Goal: Transaction & Acquisition: Purchase product/service

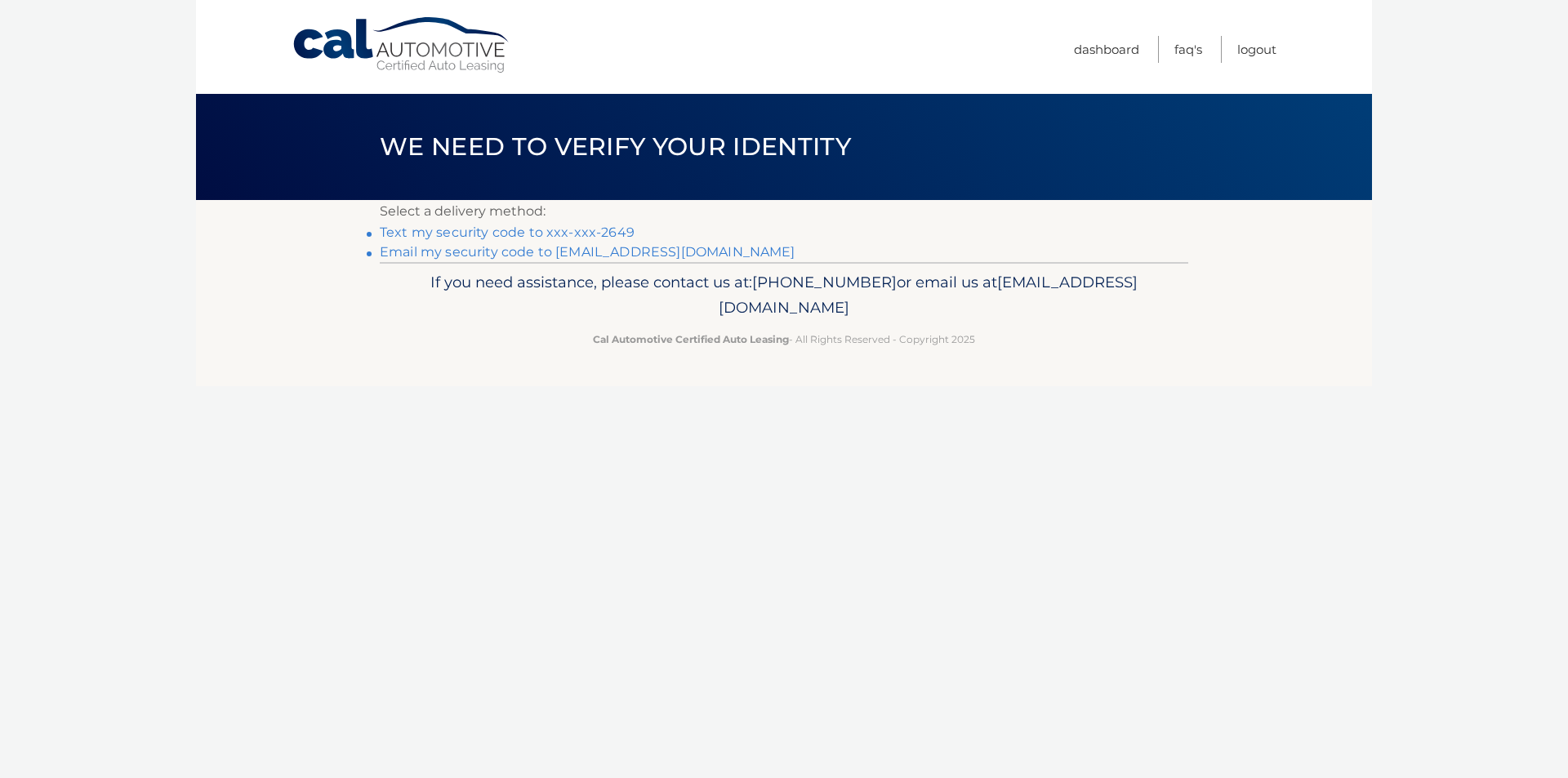
click at [559, 230] on link "Text my security code to xxx-xxx-2649" at bounding box center [507, 232] width 255 height 16
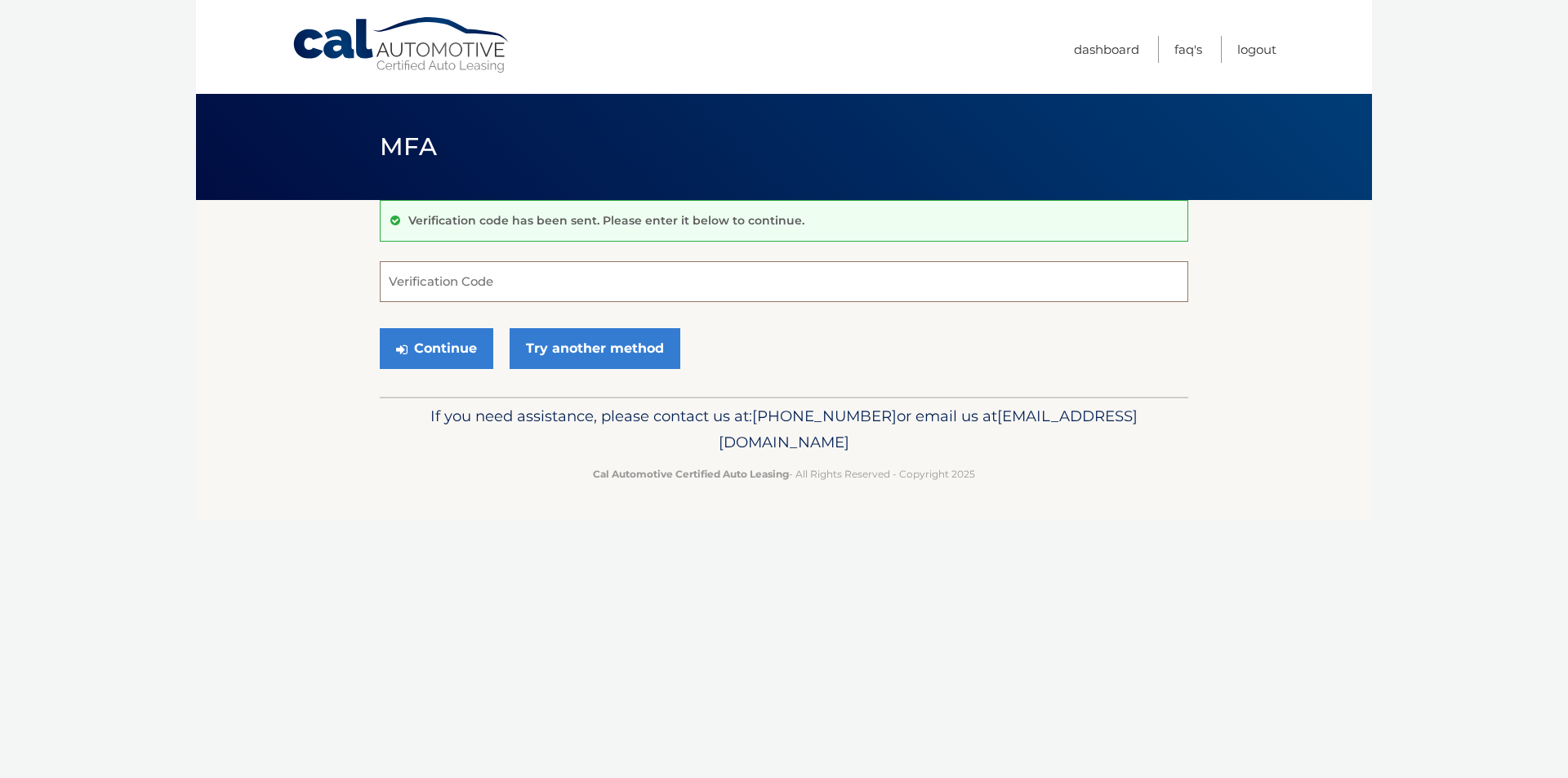
click at [444, 293] on input "Verification Code" at bounding box center [784, 281] width 809 height 40
type input "253907"
click at [436, 351] on button "Continue" at bounding box center [437, 348] width 114 height 40
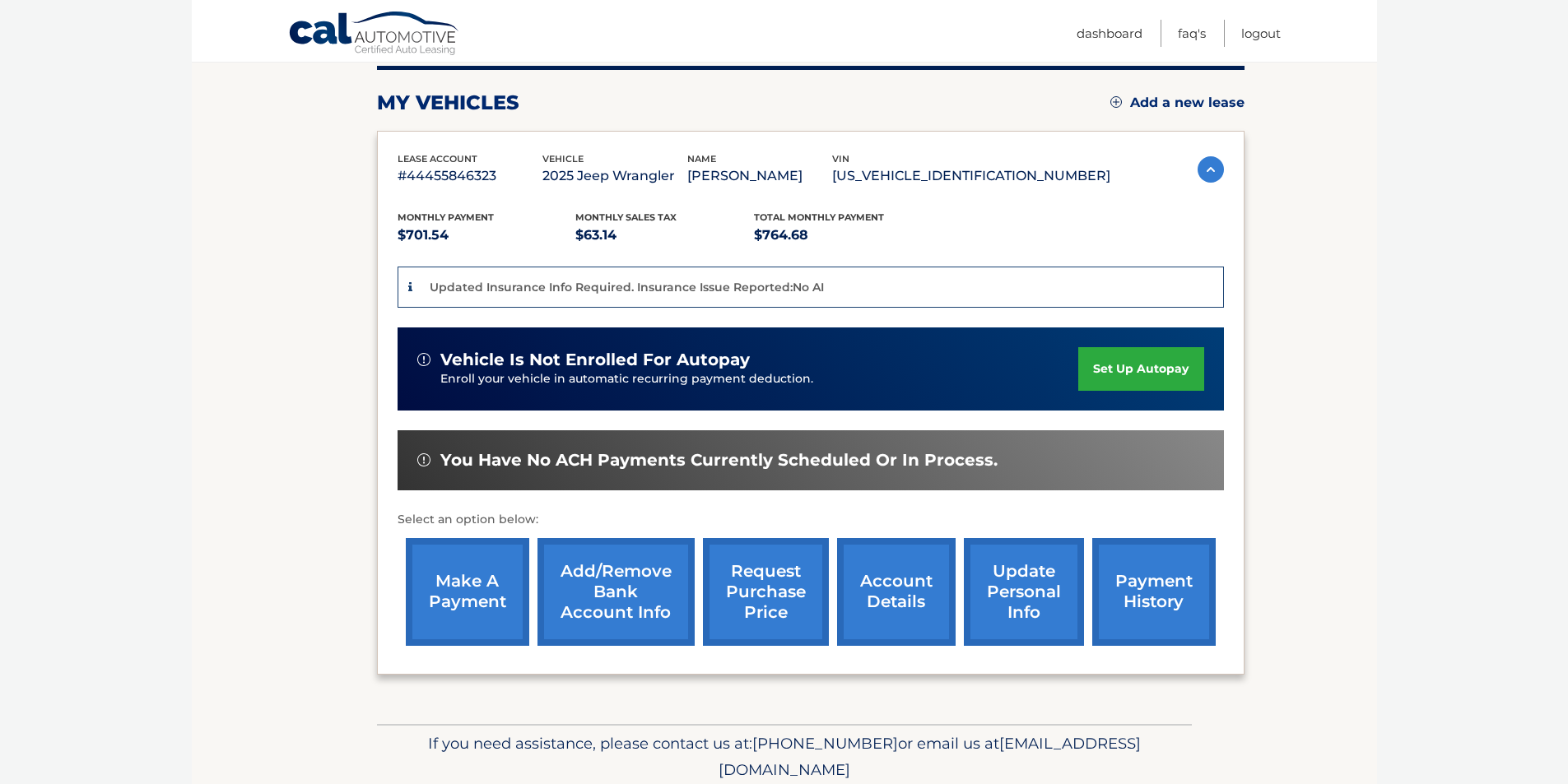
scroll to position [211, 0]
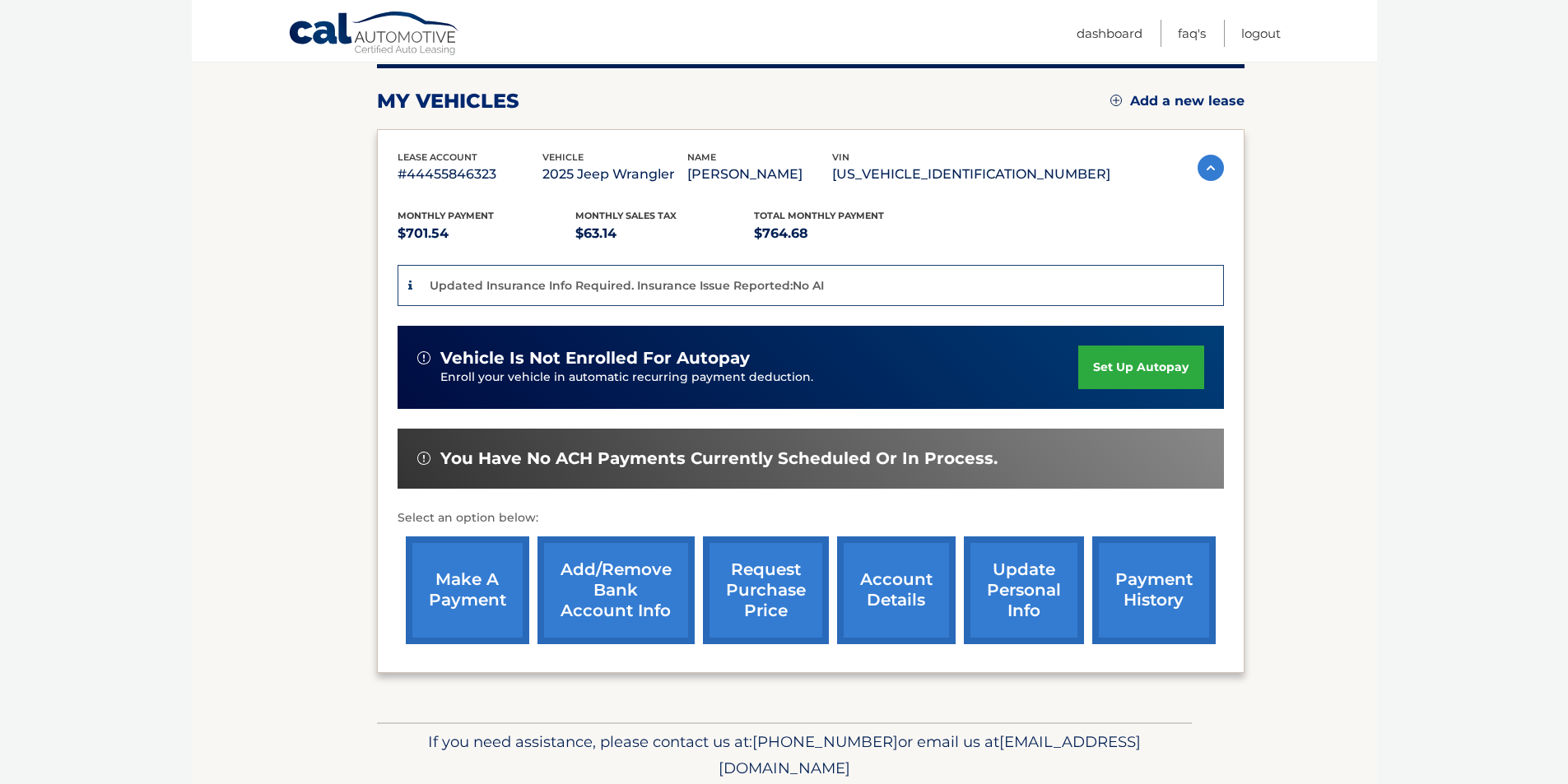
click at [449, 594] on link "make a payment" at bounding box center [467, 590] width 123 height 108
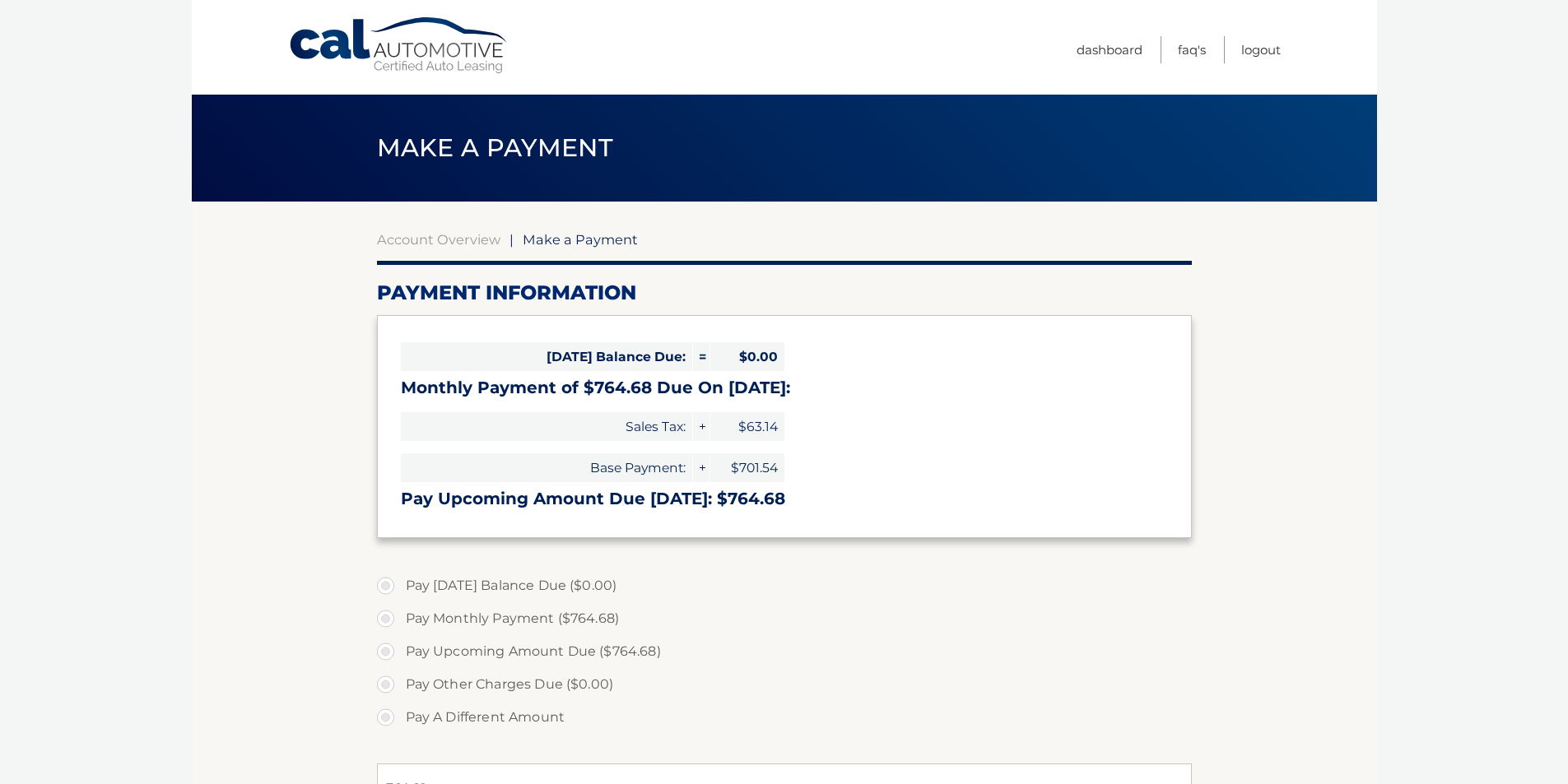
select select "Y2U0NWNjMjMtNjk4MC00YTYwLTk3OTEtYTA3NjNiNWJkODUz"
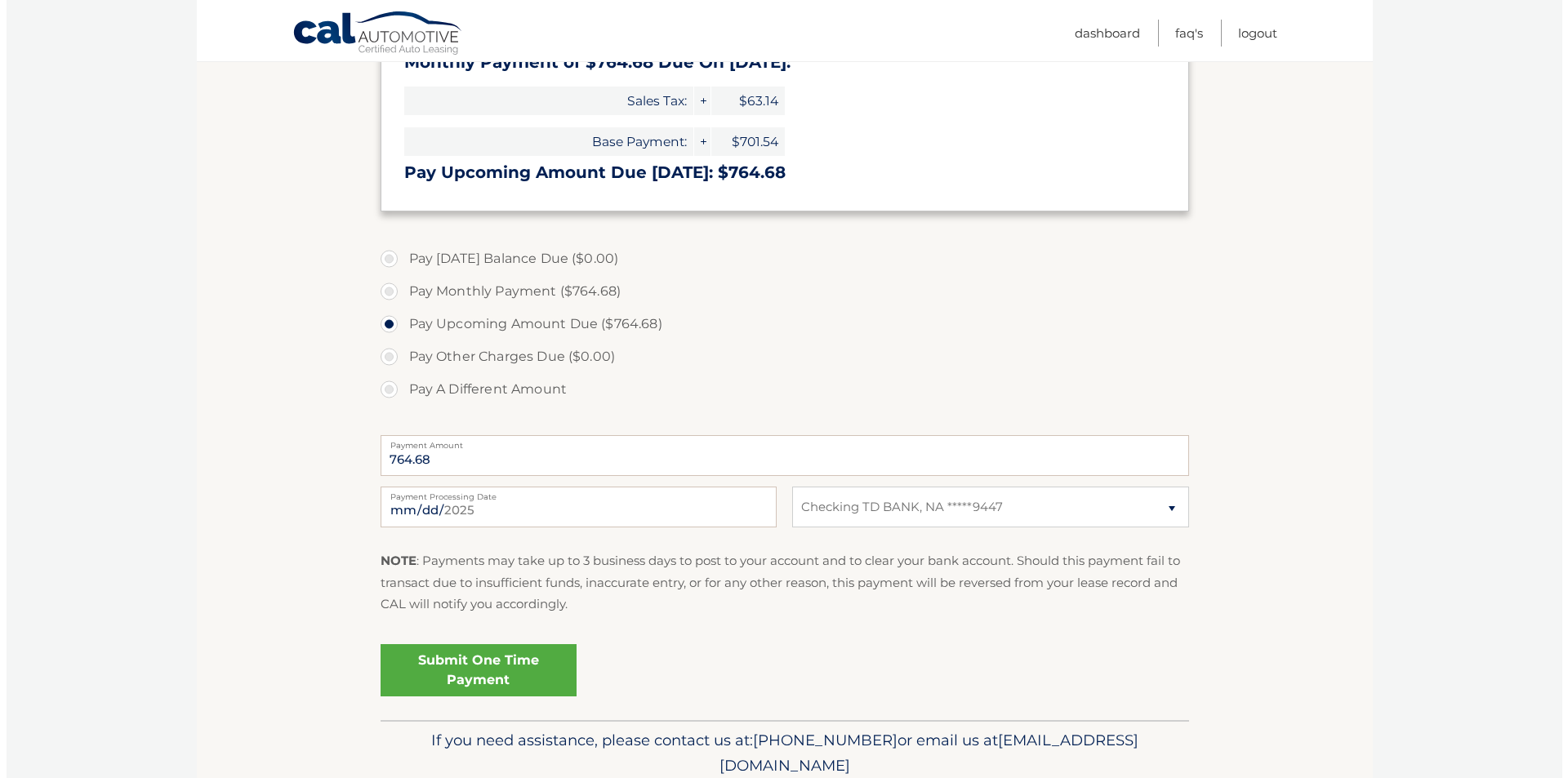
scroll to position [323, 0]
click at [470, 665] on link "Submit One Time Payment" at bounding box center [472, 669] width 196 height 52
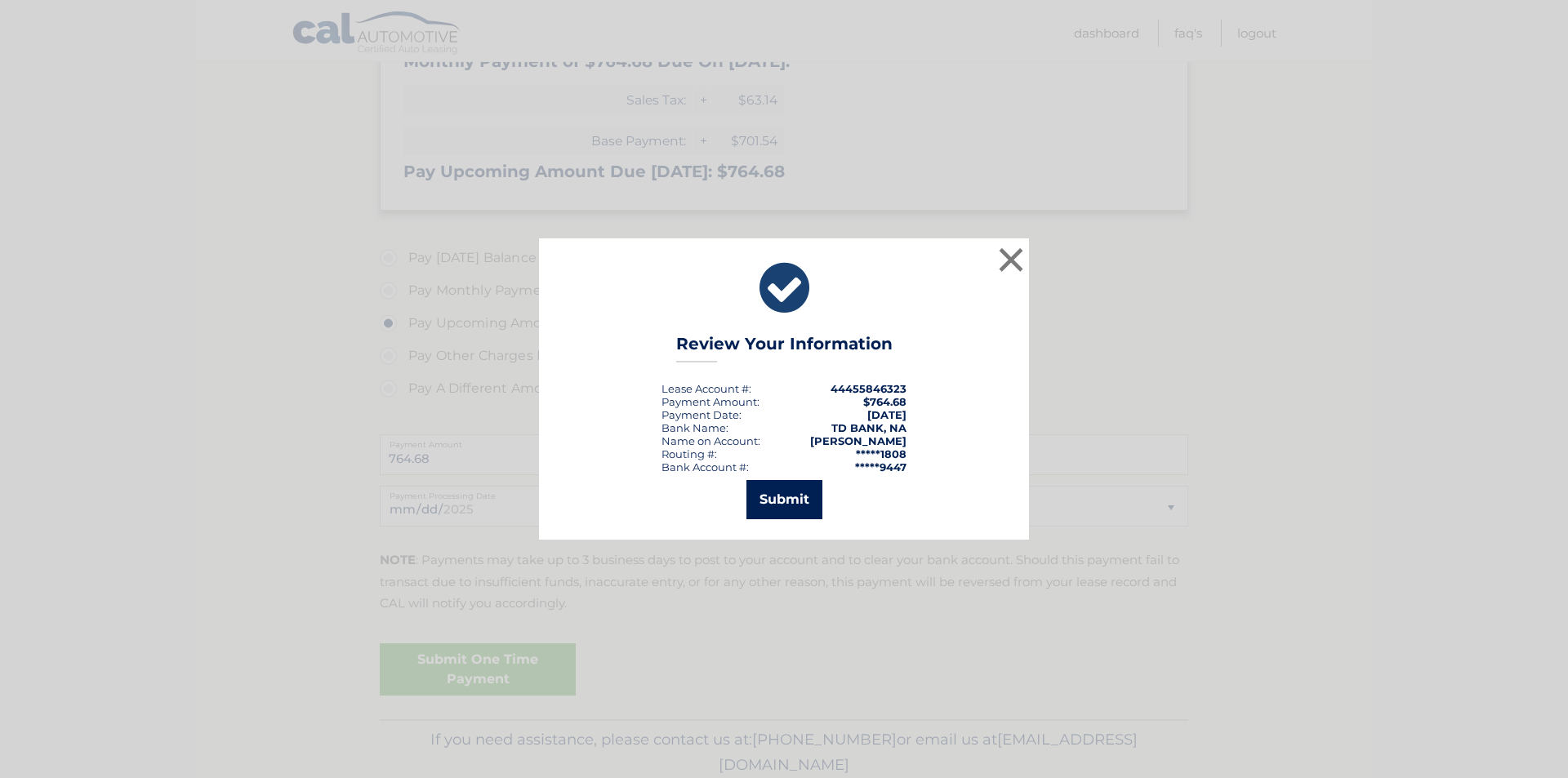
click at [804, 500] on button "Submit" at bounding box center [785, 500] width 76 height 40
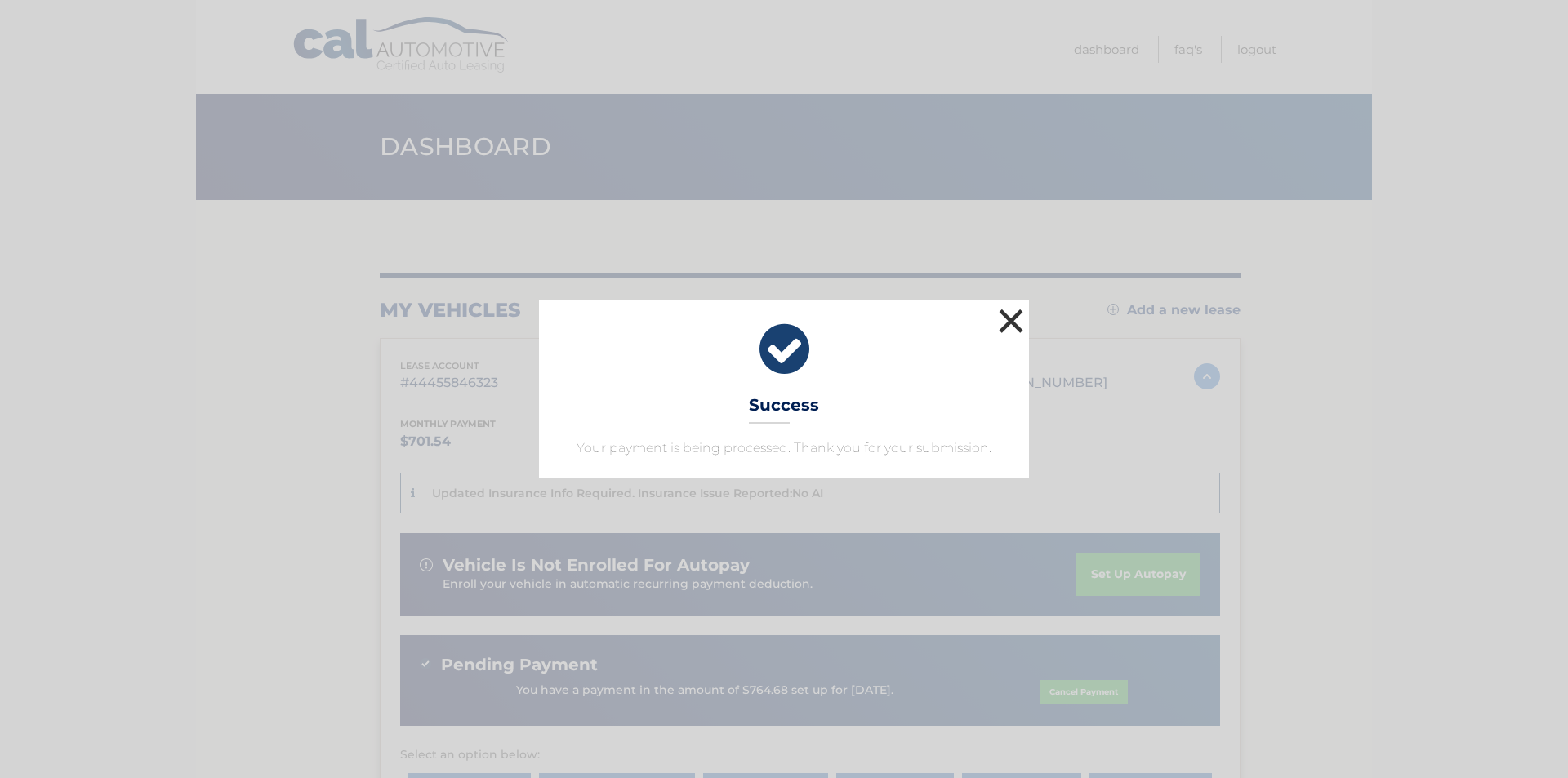
click at [1012, 323] on button "×" at bounding box center [1012, 321] width 33 height 33
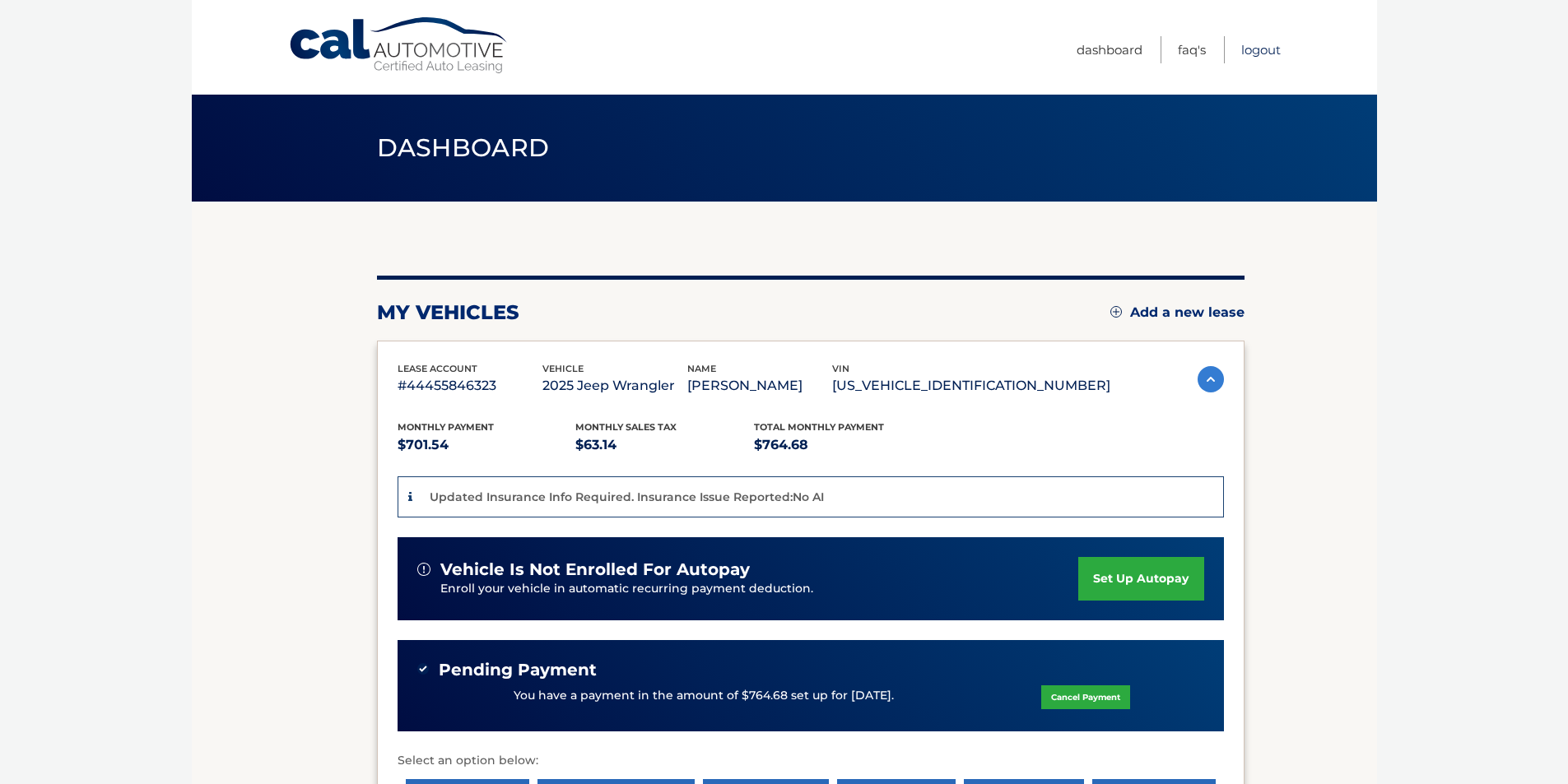
click at [1262, 42] on link "Logout" at bounding box center [1261, 50] width 40 height 27
